Goal: Transaction & Acquisition: Purchase product/service

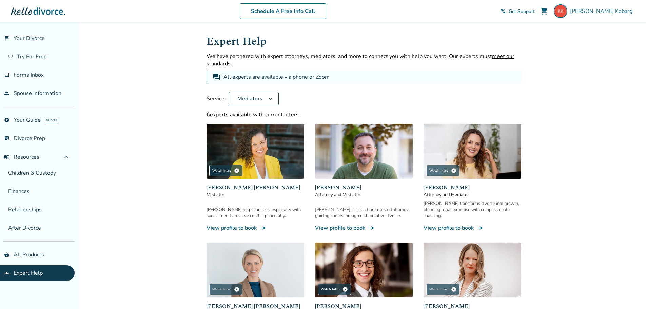
click at [356, 184] on span "[PERSON_NAME]" at bounding box center [364, 188] width 98 height 8
drag, startPoint x: 363, startPoint y: 187, endPoint x: 315, endPoint y: 186, distance: 47.8
click at [315, 186] on span "[PERSON_NAME]" at bounding box center [364, 188] width 98 height 8
copy span "[PERSON_NAME]"
click at [458, 184] on span "[PERSON_NAME]" at bounding box center [473, 188] width 98 height 8
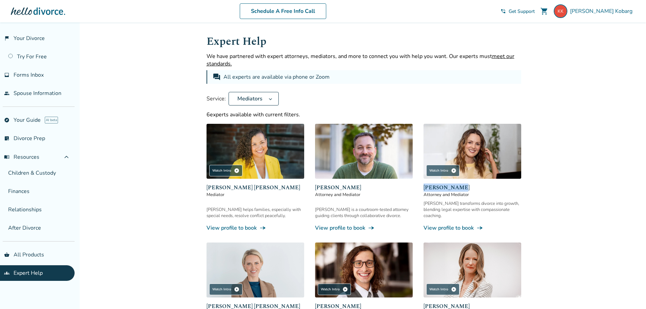
drag, startPoint x: 458, startPoint y: 186, endPoint x: 420, endPoint y: 188, distance: 38.4
click at [420, 188] on div "Watch Intro play_circle [PERSON_NAME] [PERSON_NAME] Mediator [PERSON_NAME] help…" at bounding box center [364, 237] width 315 height 227
copy span "[PERSON_NAME]"
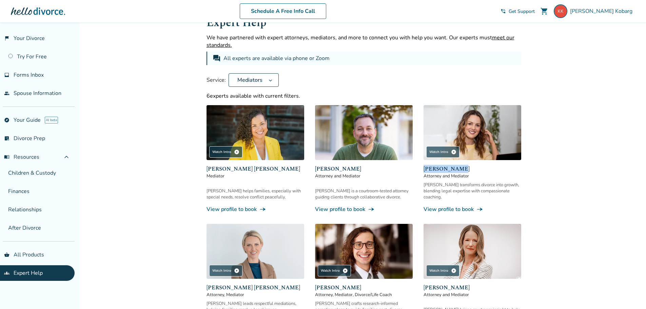
scroll to position [88, 0]
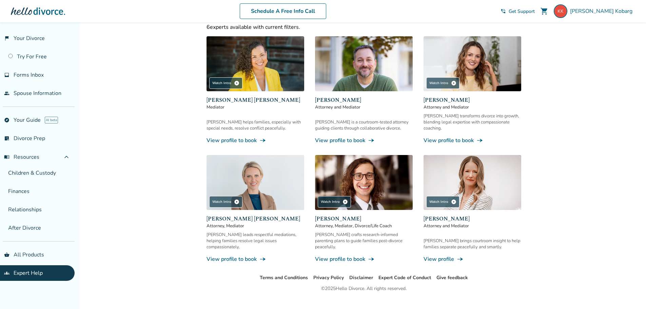
click at [272, 215] on span "[PERSON_NAME] [PERSON_NAME]" at bounding box center [256, 219] width 98 height 8
drag, startPoint x: 264, startPoint y: 211, endPoint x: 202, endPoint y: 212, distance: 62.4
click at [202, 212] on div "Expert Help We have partnered with expert attorneys, mediators, and more to con…" at bounding box center [364, 104] width 326 height 339
copy span "[PERSON_NAME] [PERSON_NAME]"
click at [357, 215] on span "[PERSON_NAME]" at bounding box center [364, 219] width 98 height 8
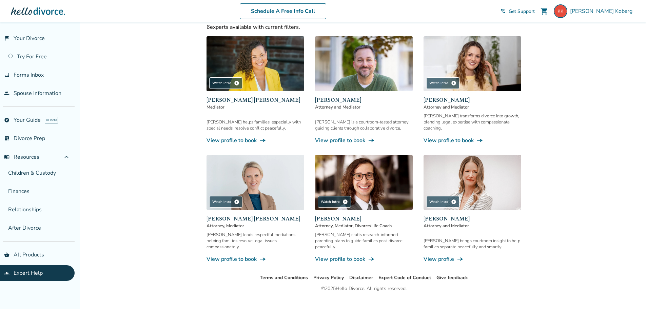
drag, startPoint x: 361, startPoint y: 211, endPoint x: 311, endPoint y: 211, distance: 49.9
click at [311, 211] on div "Watch Intro play_circle [PERSON_NAME] [PERSON_NAME] Mediator [PERSON_NAME] help…" at bounding box center [364, 149] width 315 height 227
copy span "[PERSON_NAME]"
click at [455, 215] on span "[PERSON_NAME]" at bounding box center [473, 219] width 98 height 8
drag, startPoint x: 456, startPoint y: 212, endPoint x: 420, endPoint y: 213, distance: 36.0
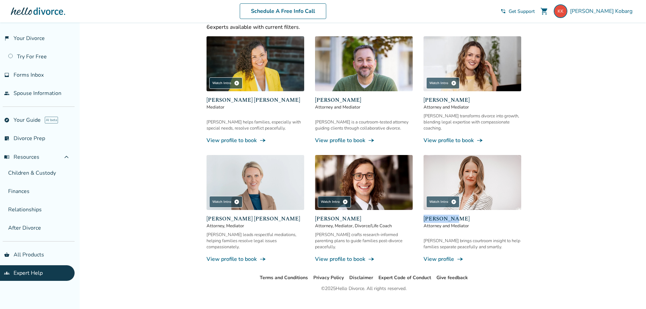
click at [420, 213] on div "Watch Intro play_circle [PERSON_NAME] [PERSON_NAME] Mediator [PERSON_NAME] help…" at bounding box center [364, 149] width 315 height 227
copy span "[PERSON_NAME]"
click at [444, 85] on div "Watch Intro play_circle" at bounding box center [442, 83] width 33 height 12
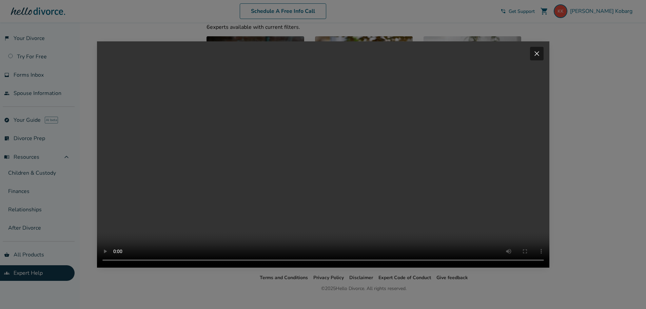
click at [539, 50] on span "close" at bounding box center [537, 54] width 8 height 8
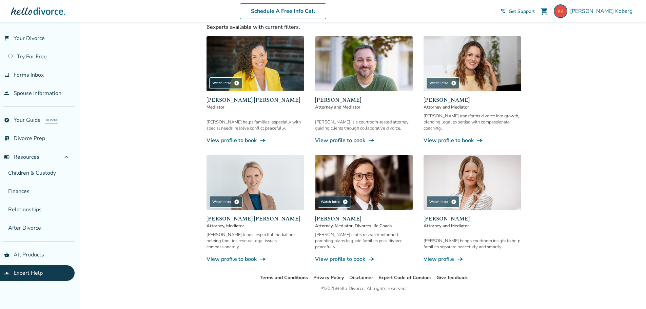
click at [459, 137] on link "View profile to book line_end_arrow_notch" at bounding box center [473, 140] width 98 height 7
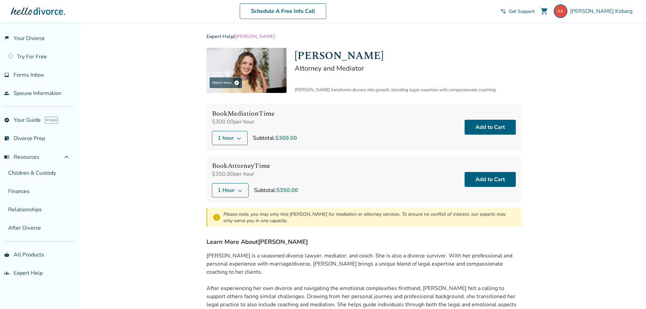
click at [442, 34] on div "Expert Help / [PERSON_NAME]" at bounding box center [364, 36] width 315 height 6
click at [559, 35] on div "Added to cart Expert Help / [PERSON_NAME] Watch Intro play_circle [PERSON_NAME]…" at bounding box center [323, 308] width 646 height 573
click at [19, 120] on link "explore Your Guide AI beta" at bounding box center [37, 120] width 75 height 16
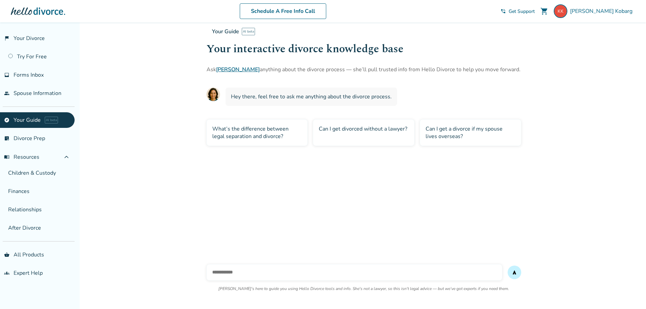
click at [601, 8] on span "[PERSON_NAME]" at bounding box center [602, 10] width 65 height 7
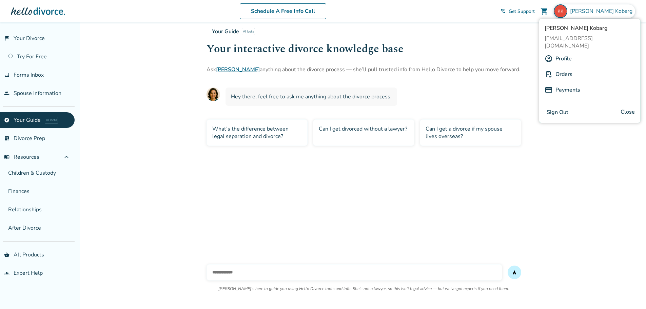
click at [563, 108] on button "Sign Out" at bounding box center [558, 113] width 26 height 10
